Goal: Task Accomplishment & Management: Use online tool/utility

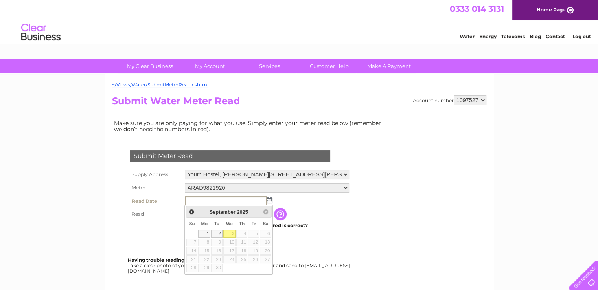
click at [230, 232] on link "3" at bounding box center [229, 234] width 13 height 8
type input "[DATE]"
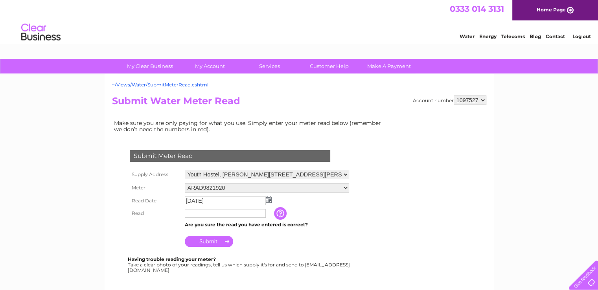
click at [209, 212] on input "text" at bounding box center [225, 213] width 81 height 9
type input "00406"
click at [210, 239] on input "Submit" at bounding box center [209, 241] width 48 height 11
